Goal: Task Accomplishment & Management: Use online tool/utility

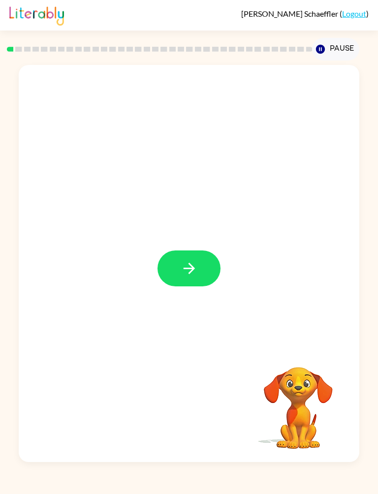
click at [216, 271] on button "button" at bounding box center [189, 269] width 63 height 36
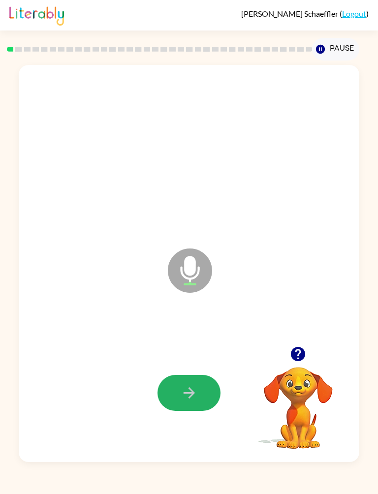
click at [187, 388] on icon "button" at bounding box center [189, 393] width 17 height 17
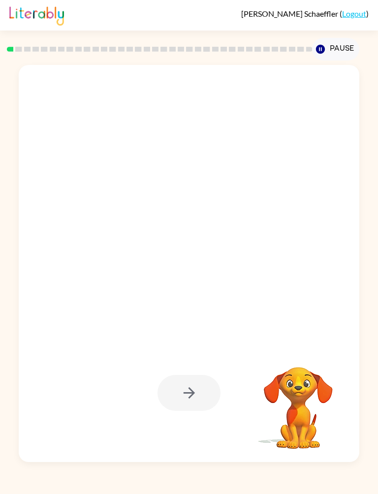
click at [187, 393] on div at bounding box center [189, 393] width 63 height 36
click at [193, 393] on div at bounding box center [189, 393] width 63 height 36
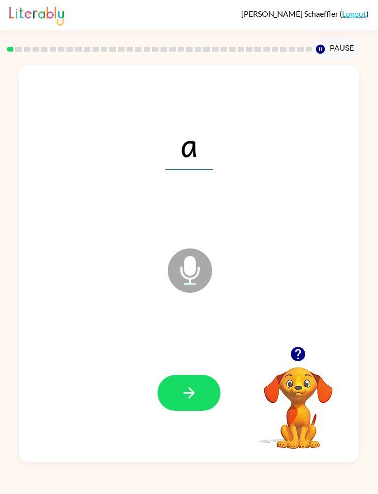
click at [199, 392] on button "button" at bounding box center [189, 393] width 63 height 36
click at [200, 397] on button "button" at bounding box center [189, 393] width 63 height 36
click at [195, 389] on icon "button" at bounding box center [189, 393] width 17 height 17
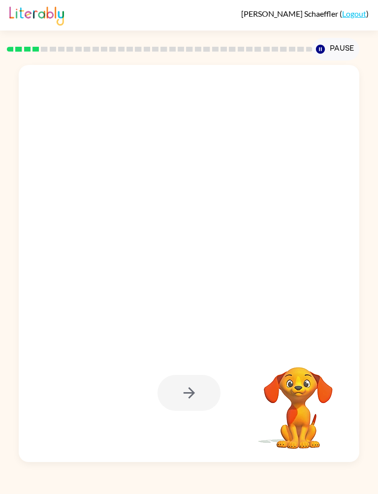
click at [199, 382] on div at bounding box center [189, 393] width 63 height 36
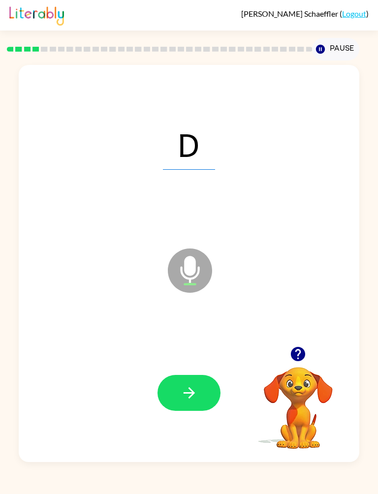
click at [211, 390] on button "button" at bounding box center [189, 393] width 63 height 36
click at [198, 393] on button "button" at bounding box center [189, 393] width 63 height 36
click at [189, 393] on icon "button" at bounding box center [188, 392] width 11 height 11
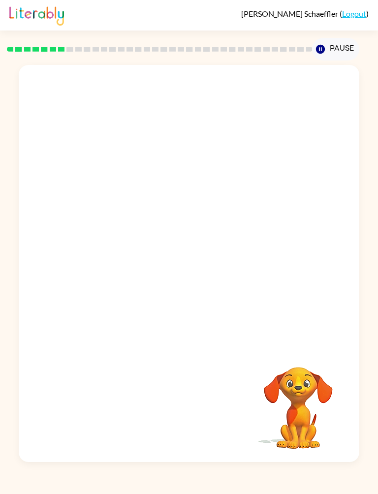
click at [255, 392] on video "Your browser must support playing .mp4 files to use Literably. Please try using…" at bounding box center [298, 401] width 98 height 98
click at [284, 412] on video "Your browser must support playing .mp4 files to use Literably. Please try using…" at bounding box center [298, 401] width 98 height 98
click at [316, 412] on video "Your browser must support playing .mp4 files to use Literably. Please try using…" at bounding box center [298, 401] width 98 height 98
click at [348, 43] on button "Pause Pause" at bounding box center [335, 49] width 47 height 23
click at [330, 44] on button "Pause Pause" at bounding box center [335, 49] width 47 height 23
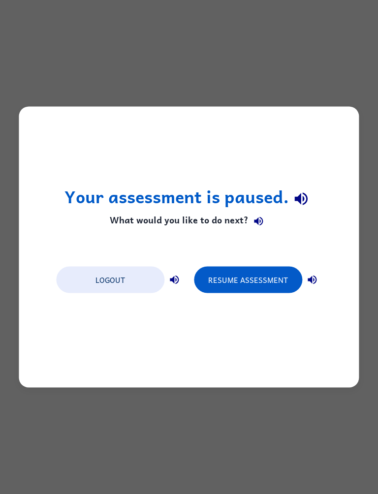
click at [280, 280] on button "Resume Assessment" at bounding box center [248, 280] width 108 height 27
click at [255, 270] on button "Resume Assessment" at bounding box center [248, 280] width 108 height 27
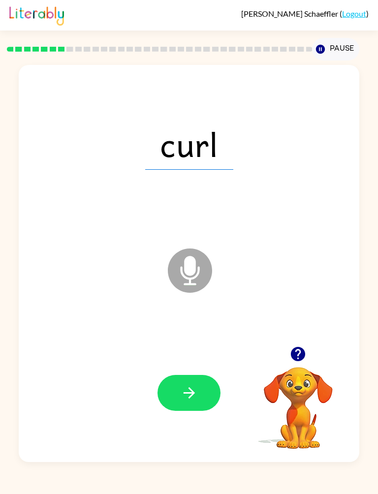
click at [194, 394] on icon "button" at bounding box center [188, 392] width 11 height 11
click at [212, 401] on button "button" at bounding box center [189, 393] width 63 height 36
click at [204, 394] on button "button" at bounding box center [189, 393] width 63 height 36
click at [188, 409] on button "button" at bounding box center [189, 393] width 63 height 36
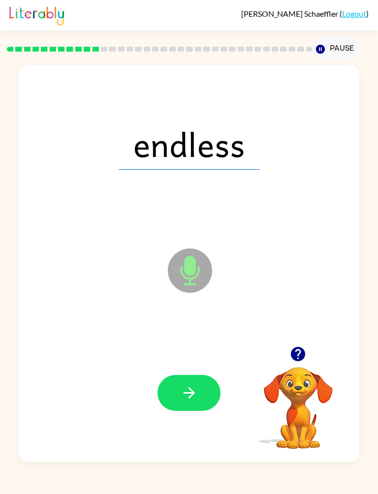
click at [192, 396] on icon "button" at bounding box center [188, 392] width 11 height 11
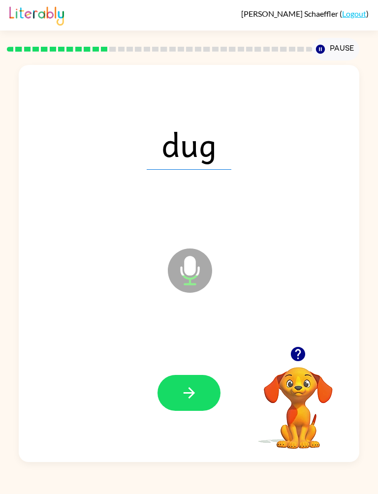
click at [204, 410] on button "button" at bounding box center [189, 393] width 63 height 36
click at [199, 377] on button "button" at bounding box center [189, 393] width 63 height 36
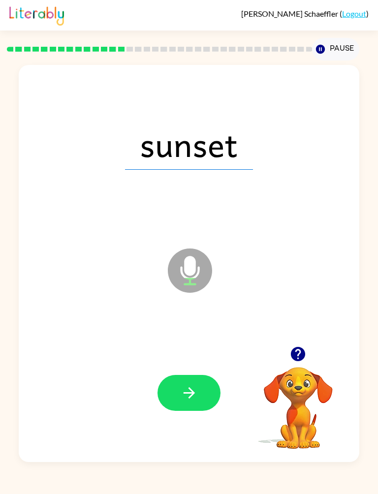
click at [207, 393] on button "button" at bounding box center [189, 393] width 63 height 36
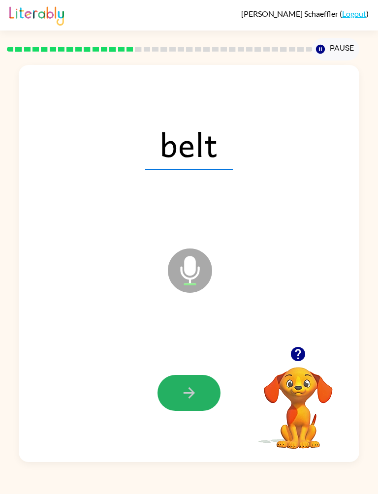
click at [195, 397] on icon "button" at bounding box center [189, 393] width 17 height 17
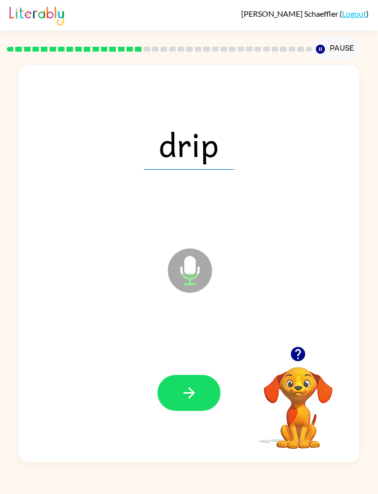
click at [201, 387] on button "button" at bounding box center [189, 393] width 63 height 36
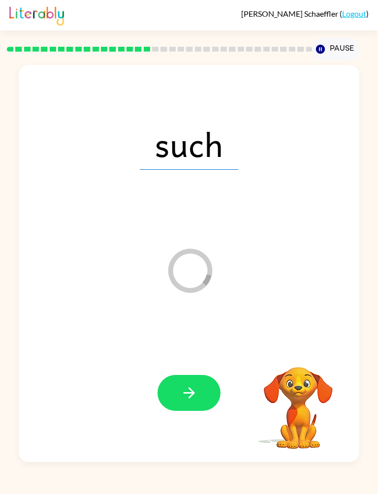
click at [200, 395] on button "button" at bounding box center [189, 393] width 63 height 36
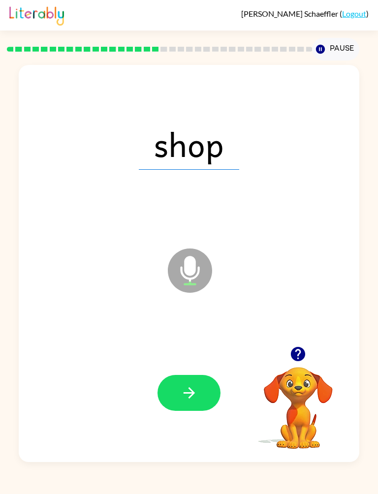
click at [194, 405] on button "button" at bounding box center [189, 393] width 63 height 36
click at [196, 382] on button "button" at bounding box center [189, 393] width 63 height 36
click at [202, 388] on button "button" at bounding box center [189, 393] width 63 height 36
click at [192, 389] on icon "button" at bounding box center [189, 393] width 17 height 17
click at [183, 407] on button "button" at bounding box center [189, 393] width 63 height 36
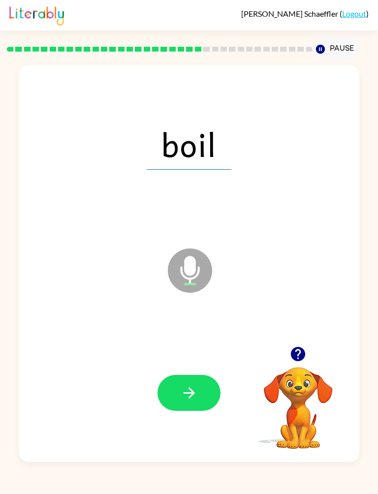
click at [195, 410] on button "button" at bounding box center [189, 393] width 63 height 36
click at [182, 379] on button "button" at bounding box center [189, 393] width 63 height 36
click at [186, 401] on icon "button" at bounding box center [189, 393] width 17 height 17
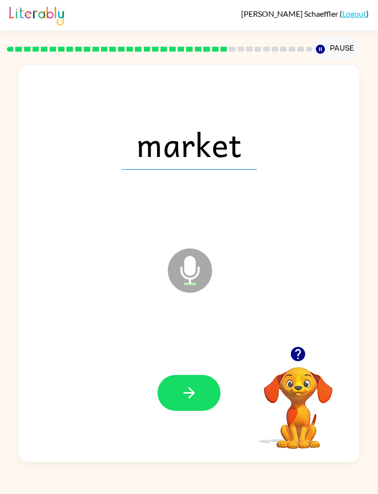
click at [191, 394] on icon "button" at bounding box center [188, 392] width 11 height 11
click at [177, 403] on button "button" at bounding box center [189, 393] width 63 height 36
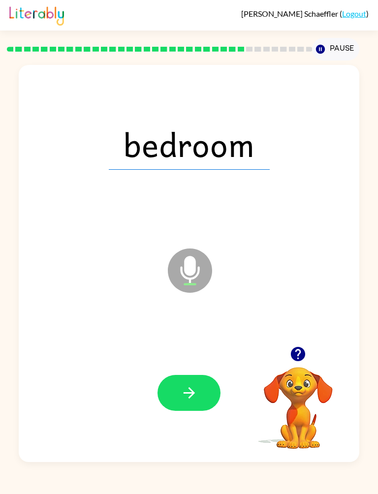
click at [170, 345] on div at bounding box center [189, 392] width 321 height 119
click at [182, 405] on button "button" at bounding box center [189, 393] width 63 height 36
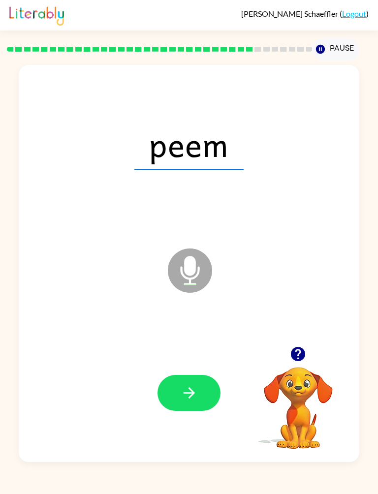
click at [155, 390] on div at bounding box center [189, 392] width 321 height 119
click at [184, 394] on icon "button" at bounding box center [189, 393] width 17 height 17
click at [165, 390] on button "button" at bounding box center [189, 393] width 63 height 36
click at [193, 396] on icon "button" at bounding box center [189, 393] width 17 height 17
click at [162, 403] on button "button" at bounding box center [189, 393] width 63 height 36
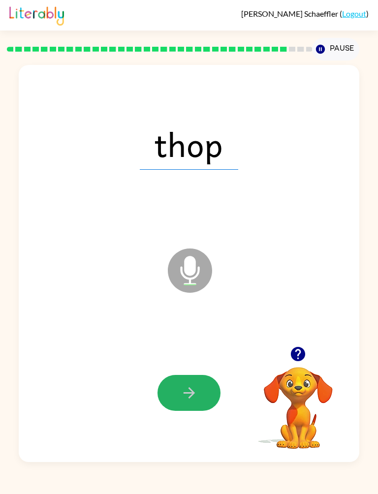
click at [169, 398] on button "button" at bounding box center [189, 393] width 63 height 36
click at [169, 409] on button "button" at bounding box center [189, 393] width 63 height 36
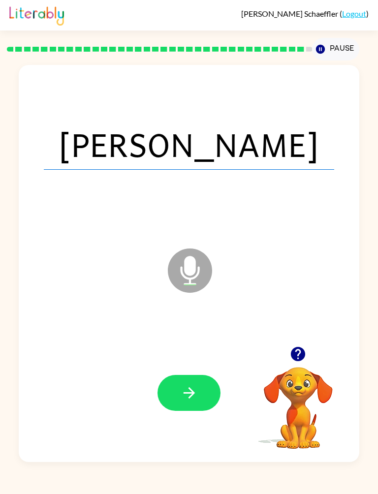
click at [177, 410] on button "button" at bounding box center [189, 393] width 63 height 36
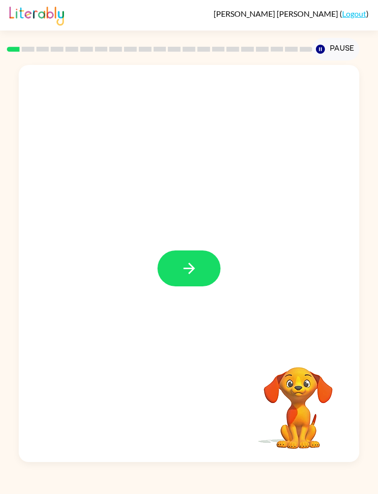
click at [192, 264] on icon "button" at bounding box center [189, 268] width 17 height 17
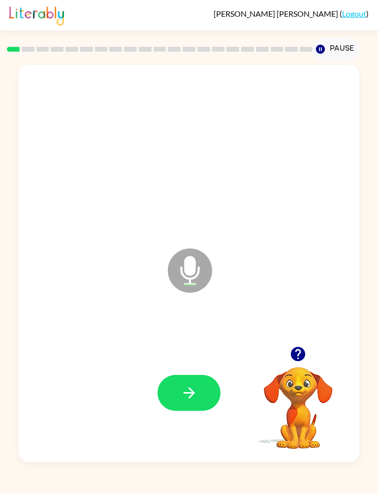
click at [190, 394] on icon "button" at bounding box center [189, 393] width 17 height 17
click at [186, 394] on icon "button" at bounding box center [188, 392] width 11 height 11
click at [200, 391] on button "button" at bounding box center [189, 393] width 63 height 36
click at [189, 399] on icon "button" at bounding box center [189, 393] width 17 height 17
click at [188, 397] on icon "button" at bounding box center [189, 393] width 17 height 17
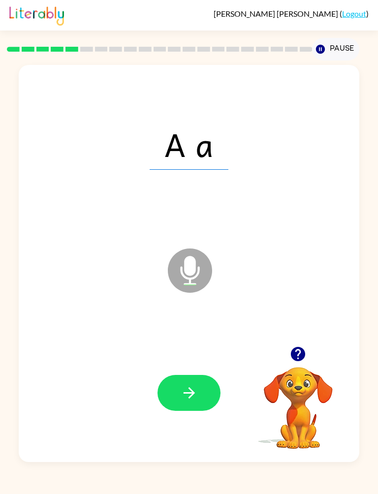
click at [198, 388] on button "button" at bounding box center [189, 393] width 63 height 36
click at [196, 396] on icon "button" at bounding box center [189, 393] width 17 height 17
click at [199, 396] on button "button" at bounding box center [189, 393] width 63 height 36
click at [194, 397] on icon "button" at bounding box center [189, 393] width 17 height 17
click at [192, 398] on icon "button" at bounding box center [189, 393] width 17 height 17
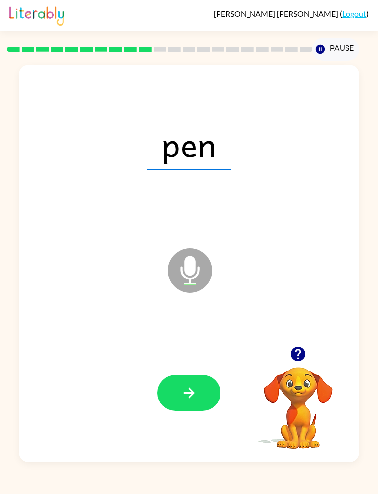
click at [187, 393] on icon "button" at bounding box center [188, 392] width 11 height 11
click at [191, 393] on icon "button" at bounding box center [188, 392] width 11 height 11
click at [198, 389] on button "button" at bounding box center [189, 393] width 63 height 36
click at [204, 397] on button "button" at bounding box center [189, 393] width 63 height 36
click at [188, 394] on icon "button" at bounding box center [189, 393] width 17 height 17
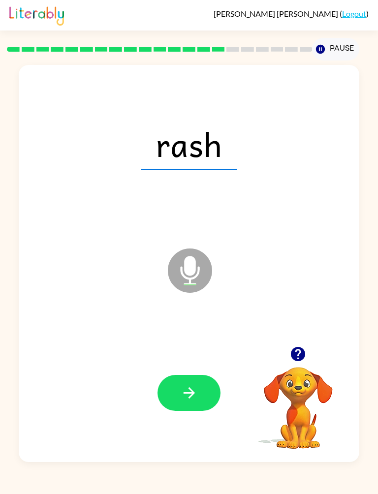
click at [188, 402] on icon "button" at bounding box center [189, 393] width 17 height 17
click at [197, 397] on icon "button" at bounding box center [189, 393] width 17 height 17
click at [197, 398] on icon "button" at bounding box center [189, 393] width 17 height 17
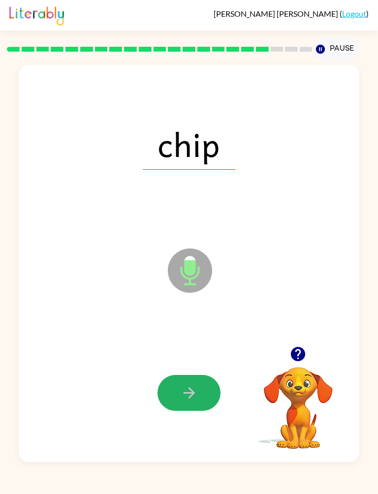
click at [191, 385] on icon "button" at bounding box center [189, 393] width 17 height 17
click at [199, 401] on button "button" at bounding box center [189, 393] width 63 height 36
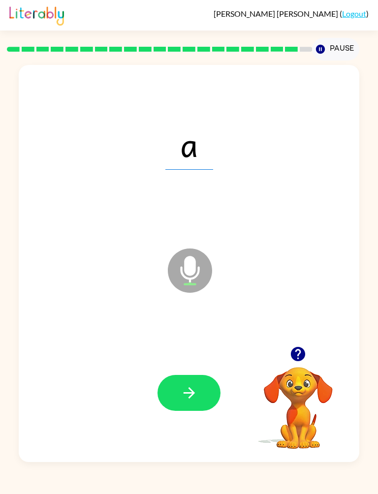
click at [205, 395] on button "button" at bounding box center [189, 393] width 63 height 36
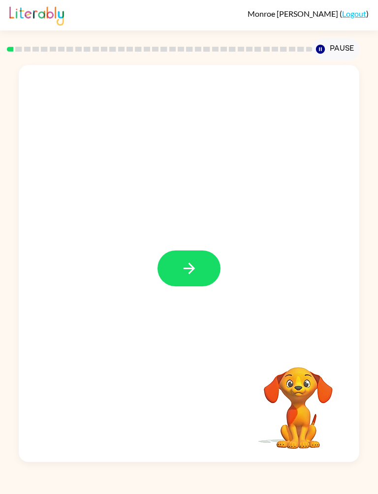
click at [184, 276] on icon "button" at bounding box center [189, 268] width 17 height 17
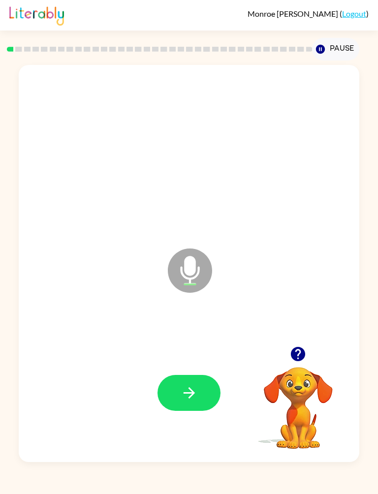
click at [189, 422] on div at bounding box center [189, 392] width 321 height 119
click at [190, 406] on button "button" at bounding box center [189, 393] width 63 height 36
click at [194, 402] on icon "button" at bounding box center [189, 393] width 17 height 17
click at [184, 407] on button "button" at bounding box center [189, 393] width 63 height 36
click at [198, 406] on button "button" at bounding box center [189, 393] width 63 height 36
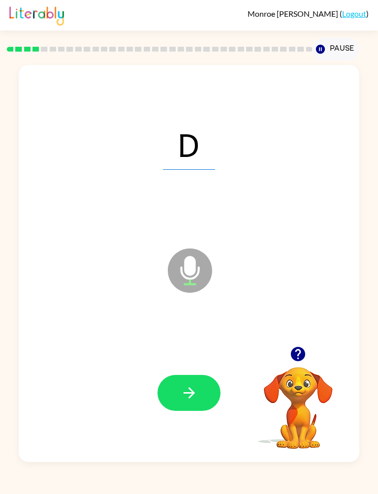
click at [199, 410] on button "button" at bounding box center [189, 393] width 63 height 36
click at [202, 410] on button "button" at bounding box center [189, 393] width 63 height 36
click at [220, 391] on button "button" at bounding box center [189, 393] width 63 height 36
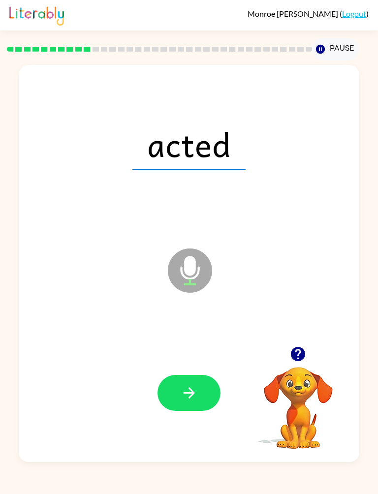
click at [205, 405] on button "button" at bounding box center [189, 393] width 63 height 36
click at [204, 402] on button "button" at bounding box center [189, 393] width 63 height 36
click at [185, 410] on button "button" at bounding box center [189, 393] width 63 height 36
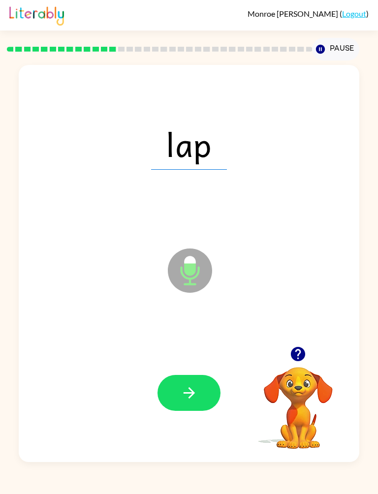
click at [183, 411] on button "button" at bounding box center [189, 393] width 63 height 36
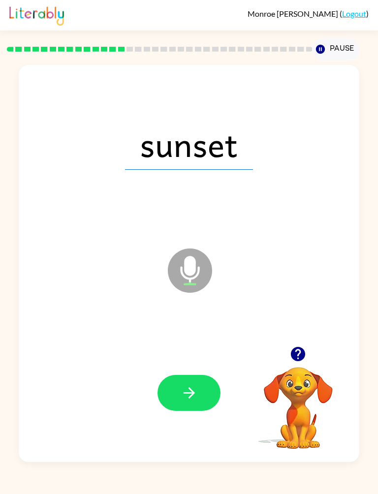
click at [206, 384] on button "button" at bounding box center [189, 393] width 63 height 36
click at [191, 410] on button "button" at bounding box center [189, 393] width 63 height 36
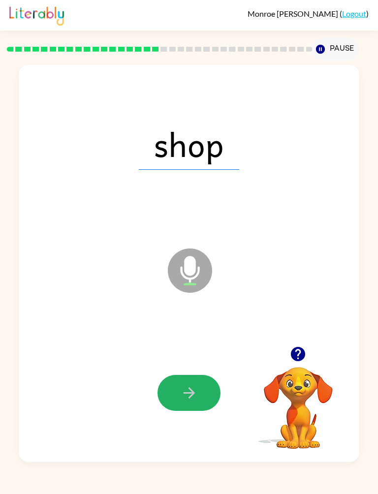
click at [206, 397] on button "button" at bounding box center [189, 393] width 63 height 36
click at [195, 411] on button "button" at bounding box center [189, 393] width 63 height 36
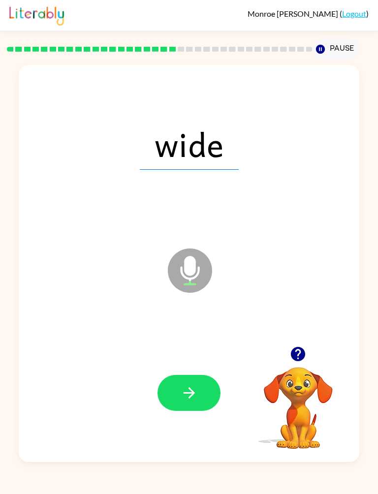
click at [204, 387] on button "button" at bounding box center [189, 393] width 63 height 36
click at [170, 403] on button "button" at bounding box center [189, 393] width 63 height 36
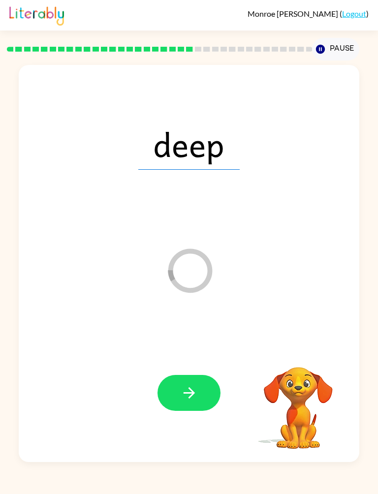
click at [203, 397] on button "button" at bounding box center [189, 393] width 63 height 36
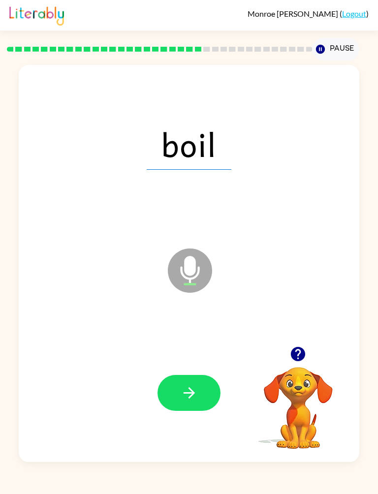
click at [194, 389] on icon "button" at bounding box center [189, 393] width 17 height 17
click at [194, 398] on icon "button" at bounding box center [189, 393] width 17 height 17
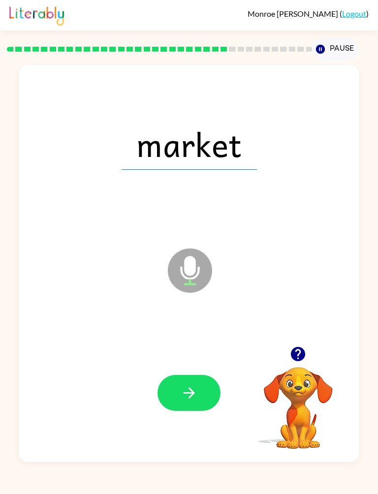
click at [194, 398] on icon "button" at bounding box center [189, 393] width 17 height 17
click at [193, 398] on icon "button" at bounding box center [189, 393] width 17 height 17
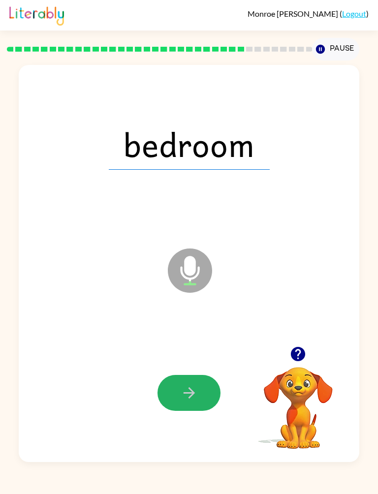
click at [195, 389] on icon "button" at bounding box center [189, 393] width 17 height 17
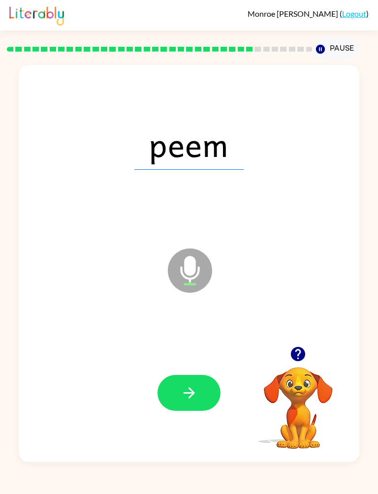
click at [177, 404] on button "button" at bounding box center [189, 393] width 63 height 36
click at [228, 376] on div at bounding box center [189, 392] width 321 height 119
click at [188, 404] on button "button" at bounding box center [189, 393] width 63 height 36
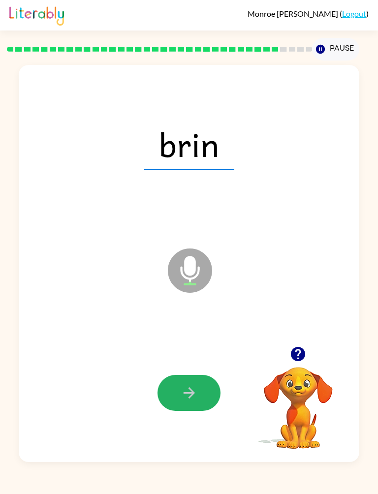
click at [200, 390] on button "button" at bounding box center [189, 393] width 63 height 36
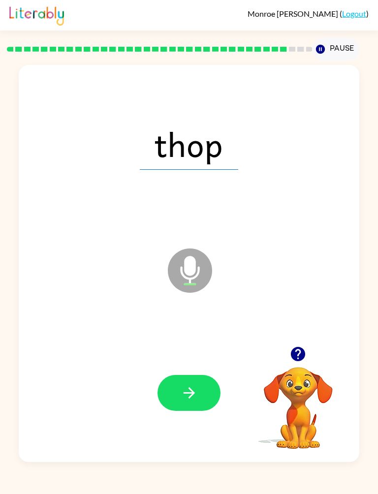
click at [197, 390] on icon "button" at bounding box center [189, 393] width 17 height 17
click at [195, 394] on icon "button" at bounding box center [189, 393] width 17 height 17
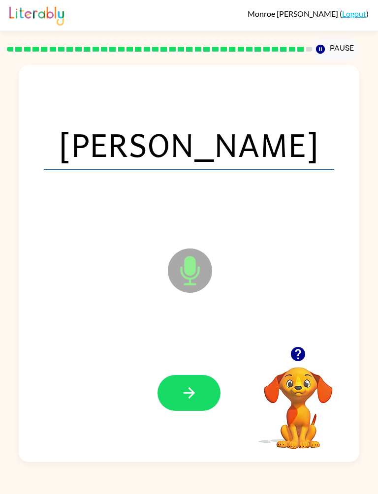
click at [196, 397] on icon "button" at bounding box center [189, 393] width 17 height 17
